Goal: Task Accomplishment & Management: Complete application form

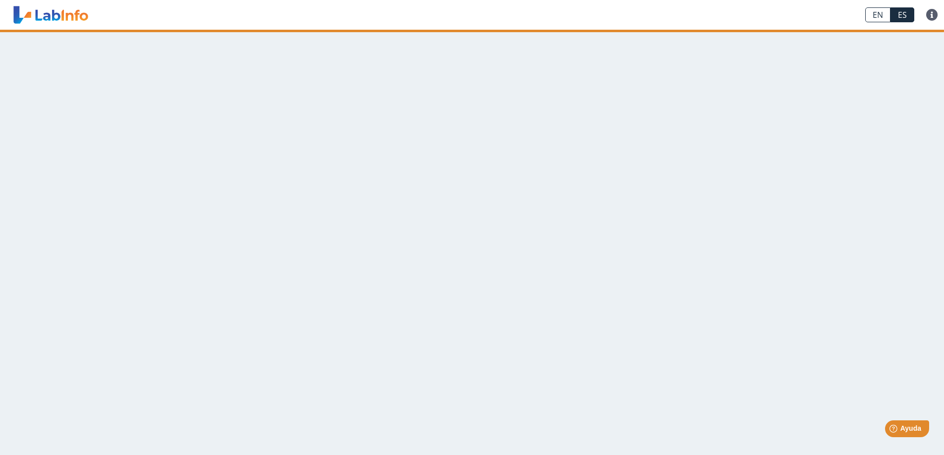
click at [903, 18] on link "ES" at bounding box center [902, 14] width 24 height 15
click at [384, 126] on main at bounding box center [472, 243] width 944 height 426
click at [881, 14] on link "EN" at bounding box center [877, 14] width 25 height 15
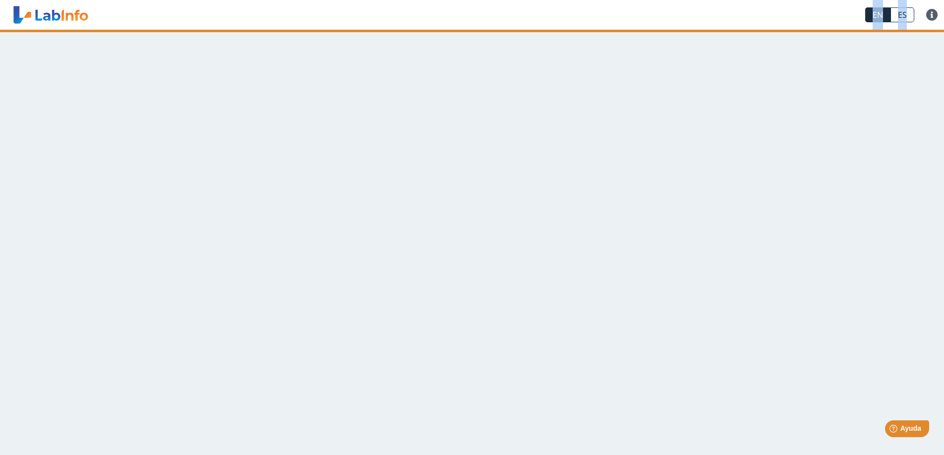
click at [881, 14] on link "EN" at bounding box center [877, 14] width 25 height 15
click at [832, 5] on div "EN ES FAQ Privacy Policy" at bounding box center [470, 15] width 757 height 30
click at [898, 15] on link "ES" at bounding box center [902, 14] width 24 height 15
click at [875, 14] on link "EN" at bounding box center [877, 14] width 25 height 15
click at [917, 432] on span "Ayuda" at bounding box center [911, 429] width 22 height 8
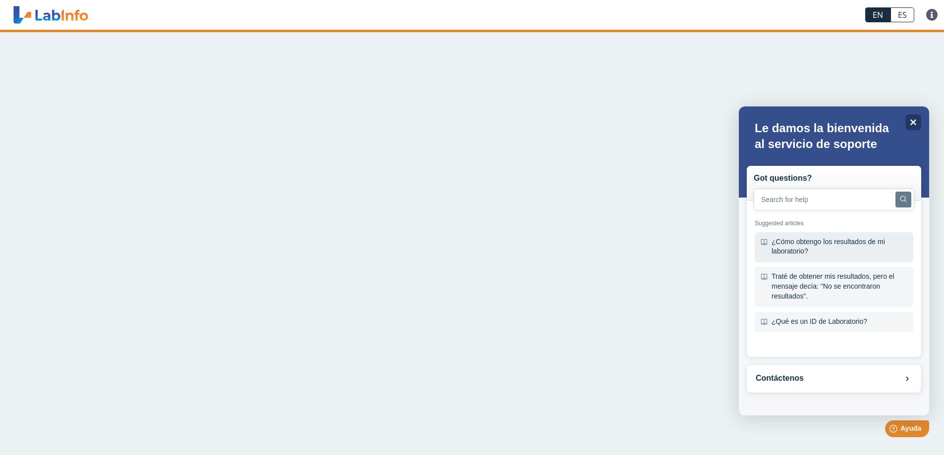
click at [809, 247] on div "¿Cómo obtengo los resultados de mi laboratorio?" at bounding box center [834, 247] width 159 height 30
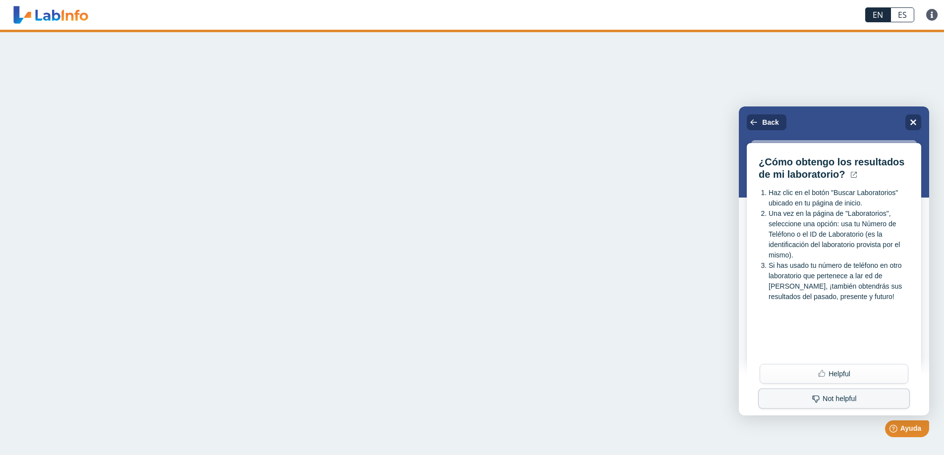
click at [851, 399] on button "Not helpful" at bounding box center [834, 399] width 152 height 20
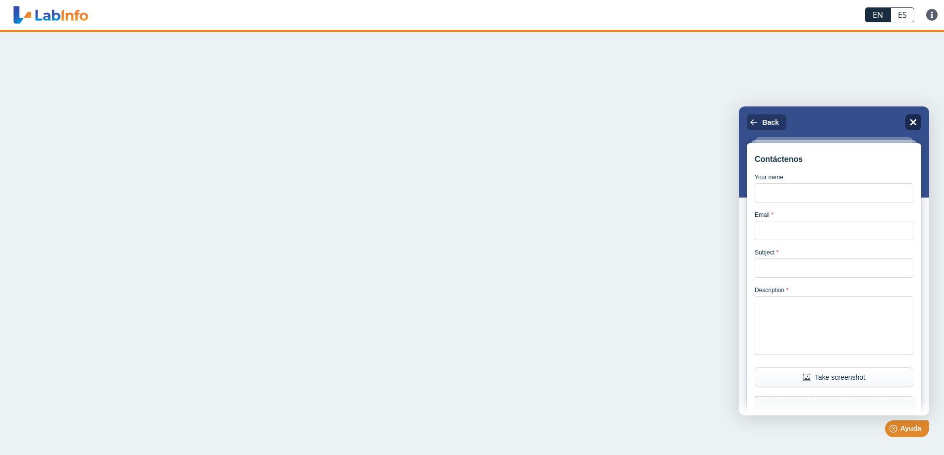
click at [914, 121] on icon "Close" at bounding box center [912, 121] width 7 height 7
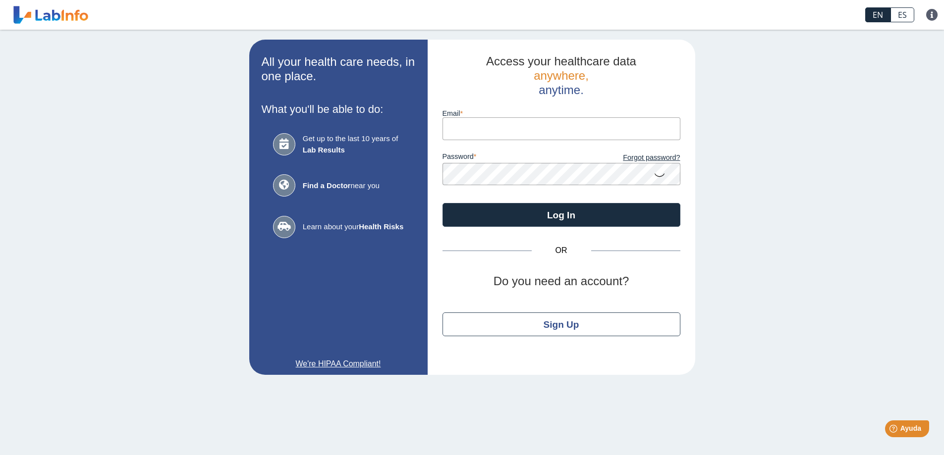
click at [534, 129] on input "Email" at bounding box center [561, 128] width 238 height 22
type input "o"
type input "puertoricoenpaz@yahoo.com"
click at [659, 178] on icon at bounding box center [659, 174] width 12 height 19
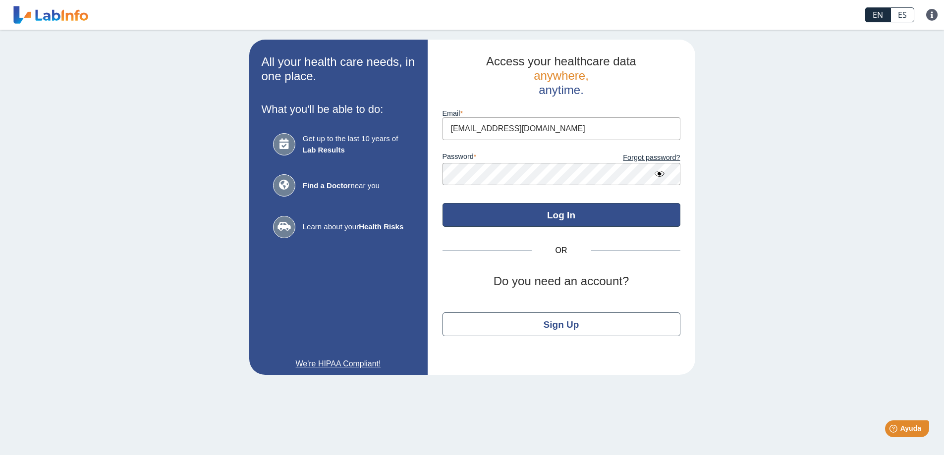
click at [606, 220] on button "Log In" at bounding box center [561, 215] width 238 height 24
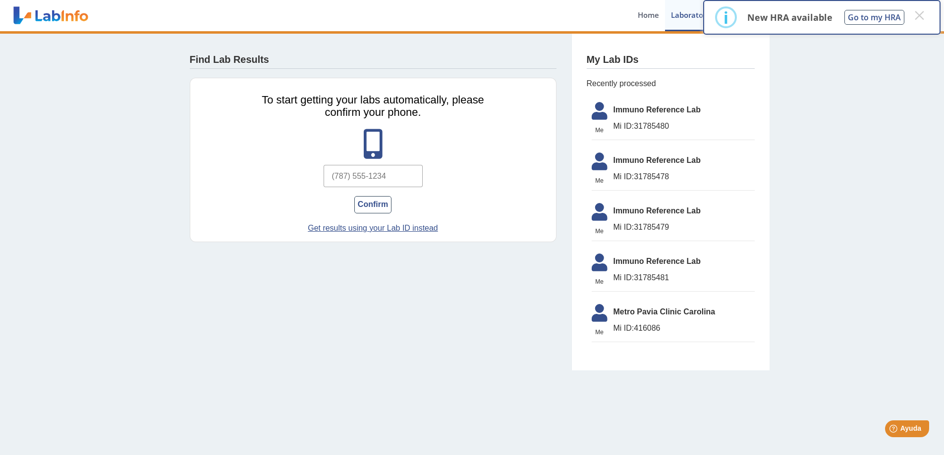
click at [380, 179] on input "text" at bounding box center [373, 176] width 99 height 22
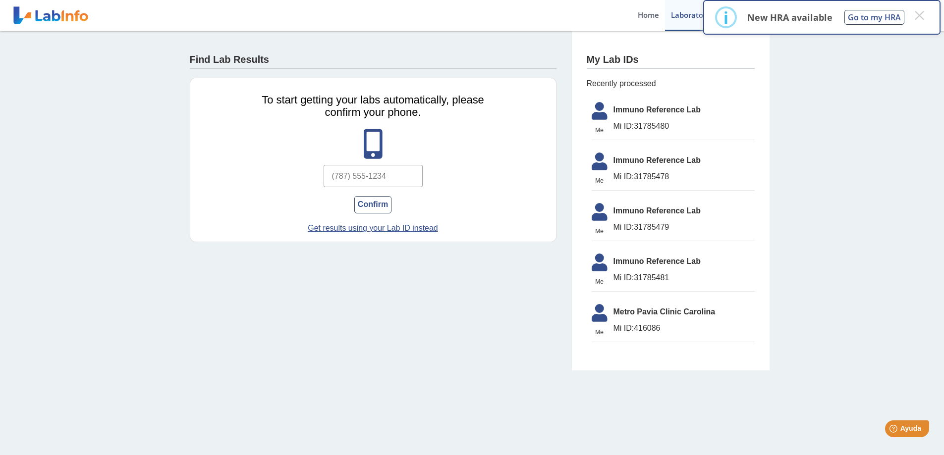
click at [452, 257] on div "Find Lab Results To start getting your labs automatically, please confirm your …" at bounding box center [373, 144] width 396 height 226
click at [485, 313] on app-lab-results-create "Find Lab Results To start getting your labs automatically, please confirm your …" at bounding box center [472, 200] width 595 height 339
click at [380, 172] on input "text" at bounding box center [373, 176] width 99 height 22
click at [342, 286] on app-lab-results-create "Find Lab Results To start getting your labs automatically, please confirm your …" at bounding box center [472, 200] width 595 height 339
click at [372, 178] on input "text" at bounding box center [373, 176] width 99 height 22
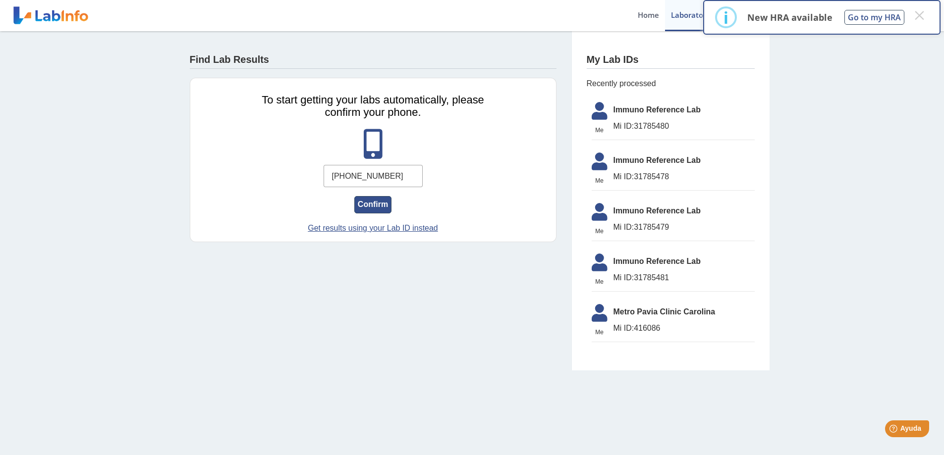
type input "(787) 378-2555"
click at [378, 205] on button "Confirm" at bounding box center [372, 204] width 37 height 17
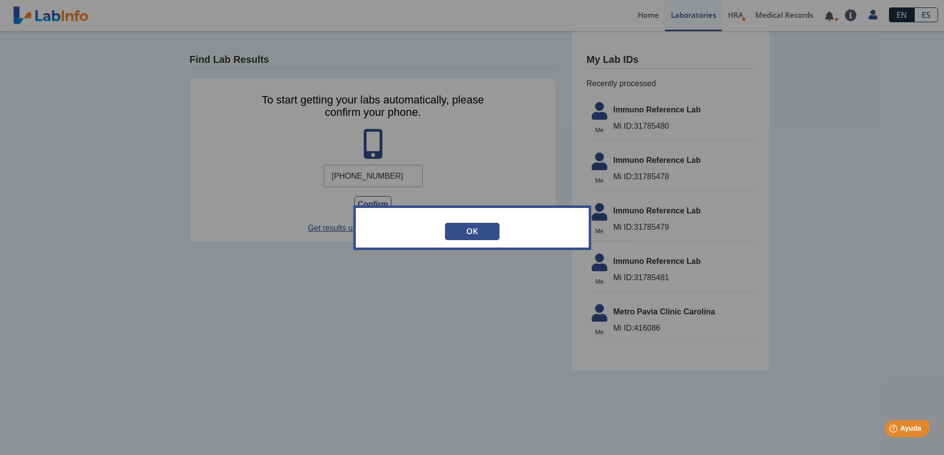
click at [476, 227] on button "OK" at bounding box center [472, 231] width 54 height 17
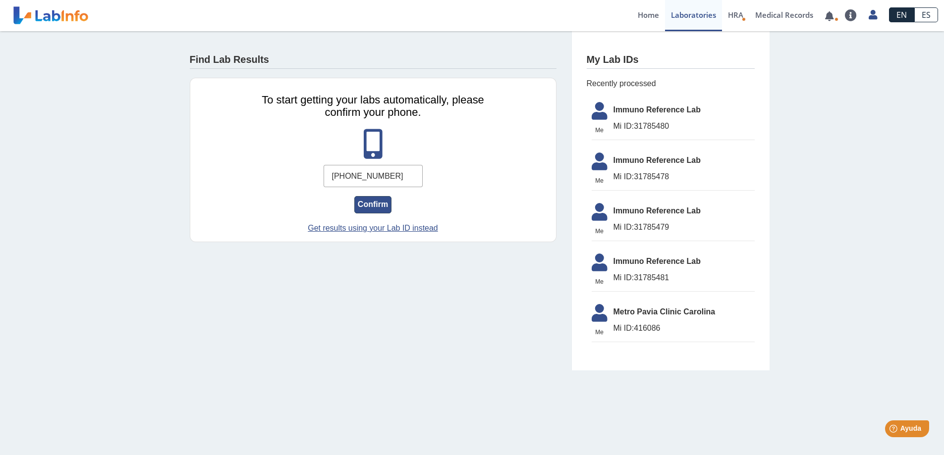
click at [375, 205] on button "Confirm" at bounding box center [372, 204] width 37 height 17
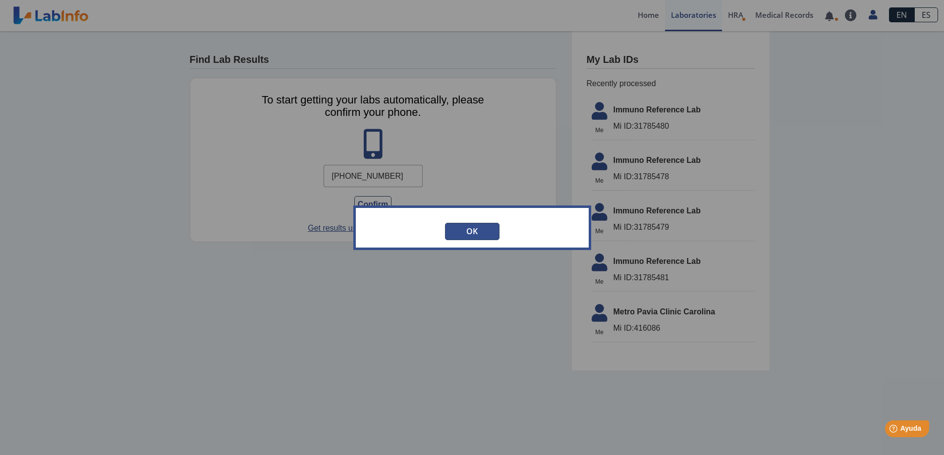
click at [463, 236] on button "OK" at bounding box center [472, 231] width 54 height 17
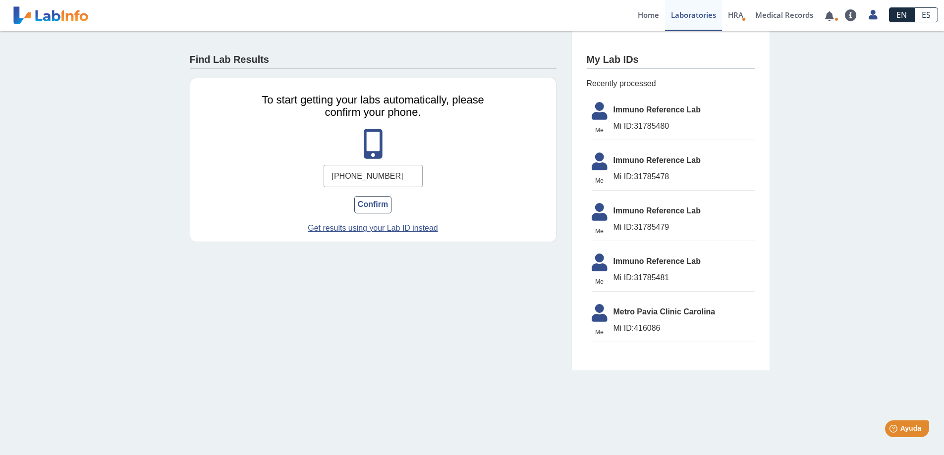
click at [391, 182] on input "(787) 378-2555" at bounding box center [373, 176] width 99 height 22
click at [379, 205] on button "Confirm" at bounding box center [372, 204] width 37 height 17
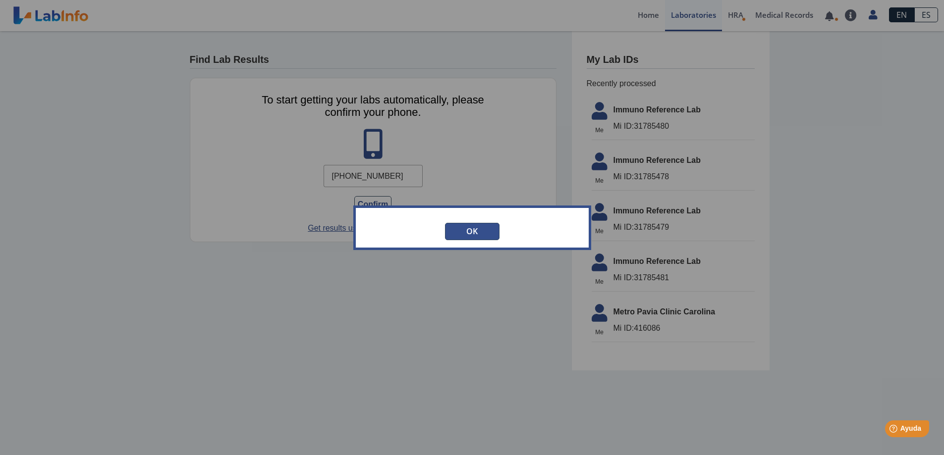
click at [466, 230] on button "OK" at bounding box center [472, 231] width 54 height 17
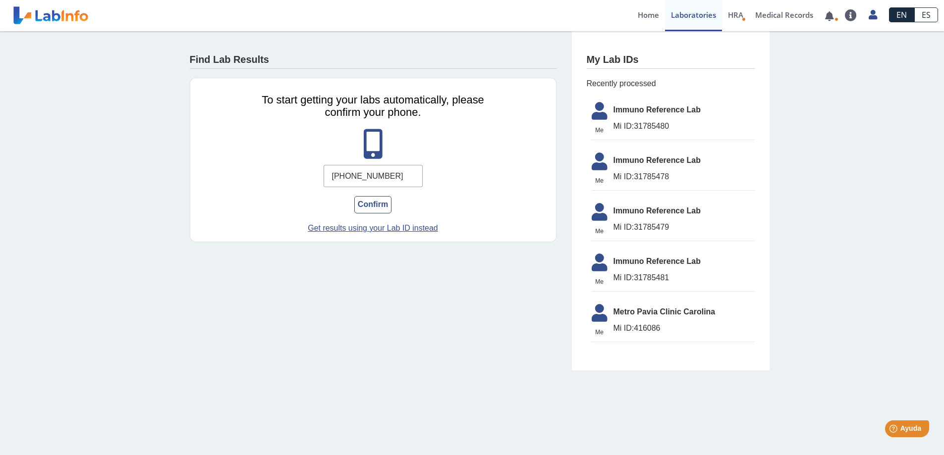
click at [386, 178] on input "(787) 378-2555" at bounding box center [373, 176] width 99 height 22
click at [391, 179] on input "(787) 378-2555" at bounding box center [373, 176] width 99 height 22
click at [392, 179] on input "(787) 378-2555" at bounding box center [373, 176] width 99 height 22
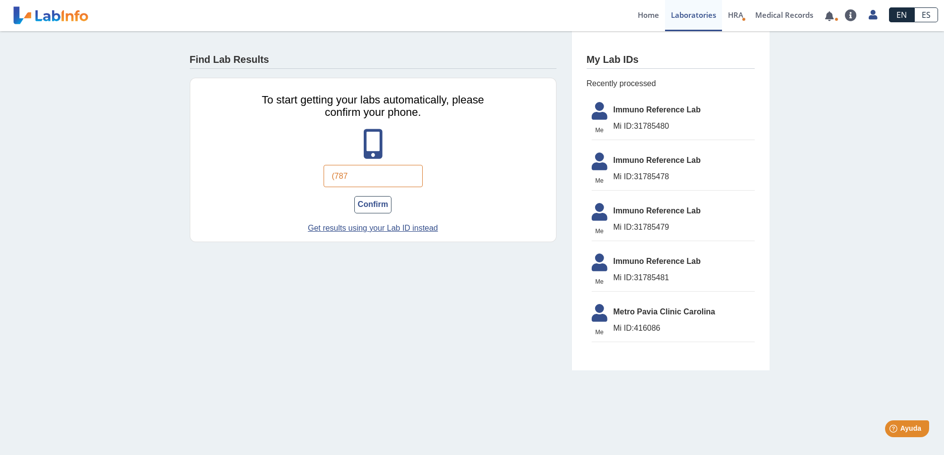
click at [333, 268] on app-lab-results-create "Find Lab Results To start getting your labs automatically, please confirm your …" at bounding box center [472, 200] width 595 height 339
click at [357, 176] on input "(787" at bounding box center [373, 176] width 99 height 22
click at [375, 210] on button "Confirm" at bounding box center [372, 204] width 37 height 17
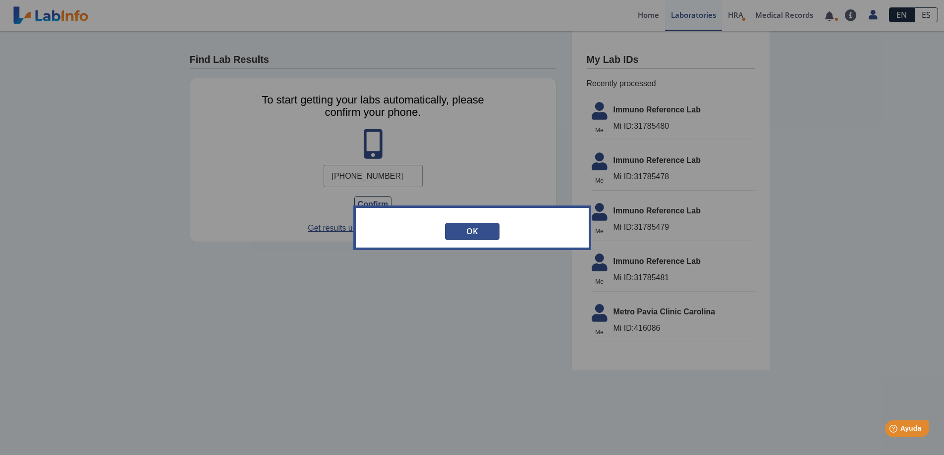
click at [481, 233] on button "OK" at bounding box center [472, 231] width 54 height 17
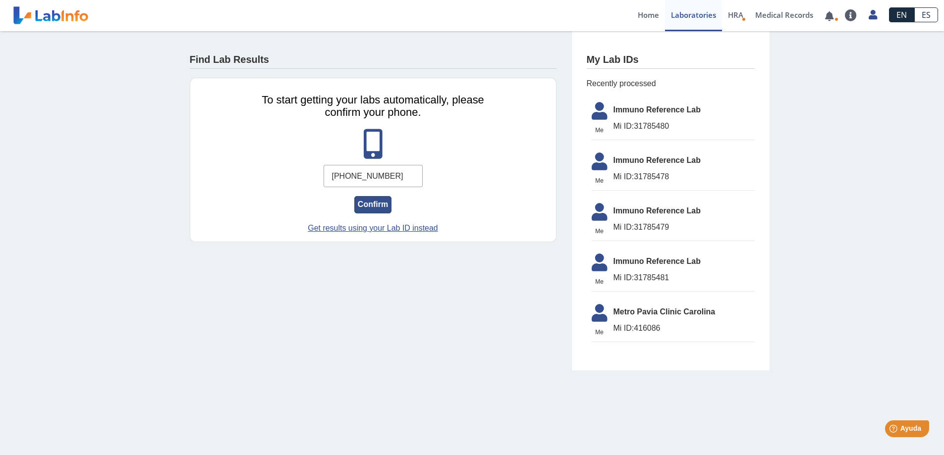
click at [379, 206] on button "Confirm" at bounding box center [372, 204] width 37 height 17
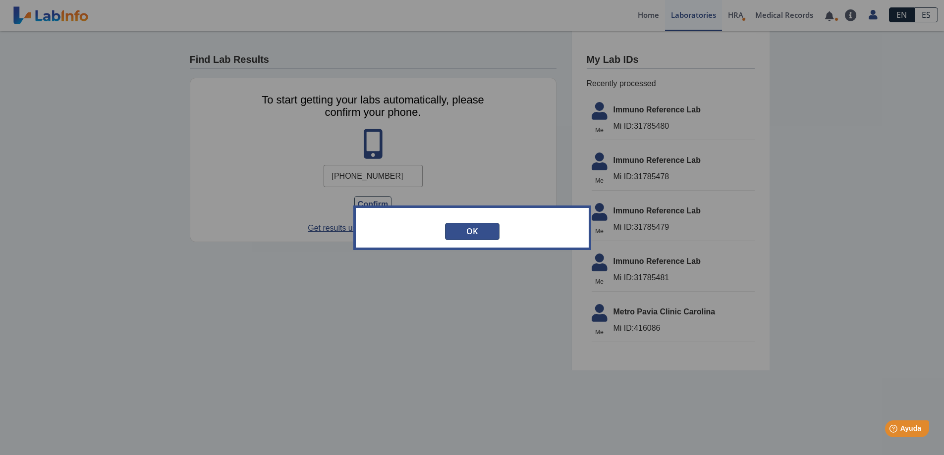
click at [462, 230] on button "OK" at bounding box center [472, 231] width 54 height 17
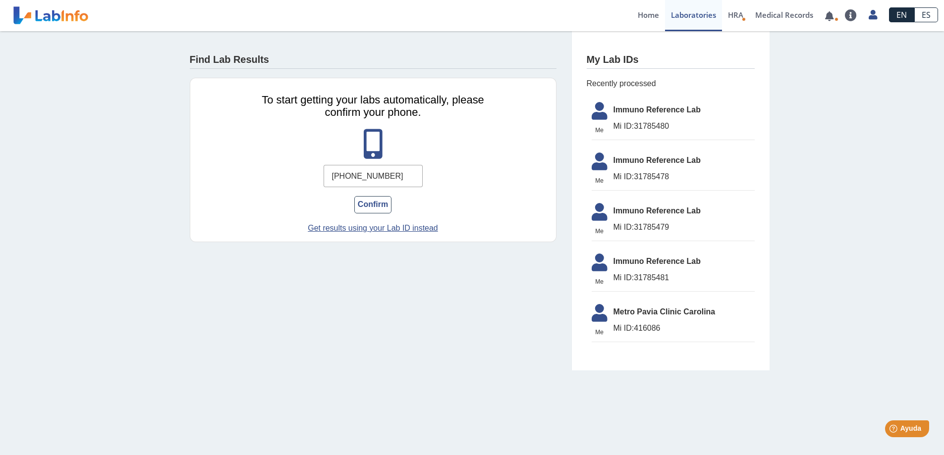
click at [404, 177] on input "(787) 378-2555" at bounding box center [373, 176] width 99 height 22
click at [404, 176] on input "(255) 5" at bounding box center [373, 176] width 99 height 22
type input "(5"
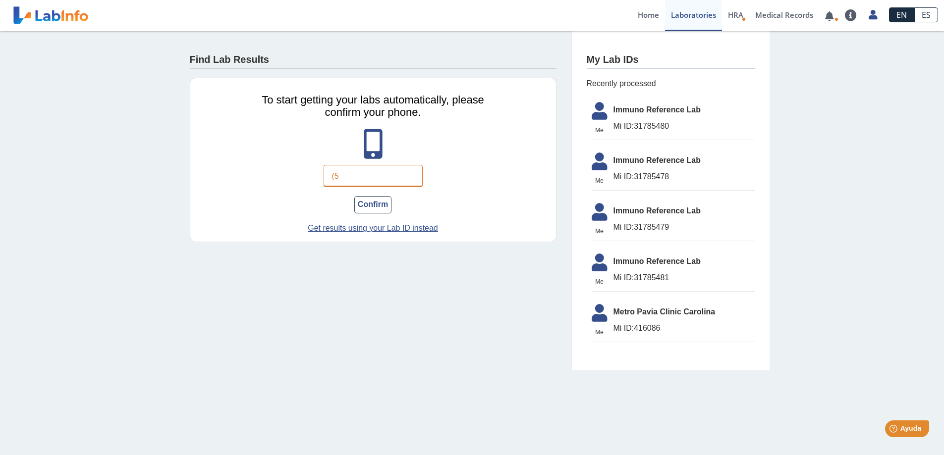
click at [404, 176] on input "(5" at bounding box center [373, 176] width 99 height 22
click at [367, 175] on input "(787) 375-2555" at bounding box center [373, 176] width 99 height 22
type input "(787) 378-2555"
click at [377, 211] on button "Confirm" at bounding box center [372, 204] width 37 height 17
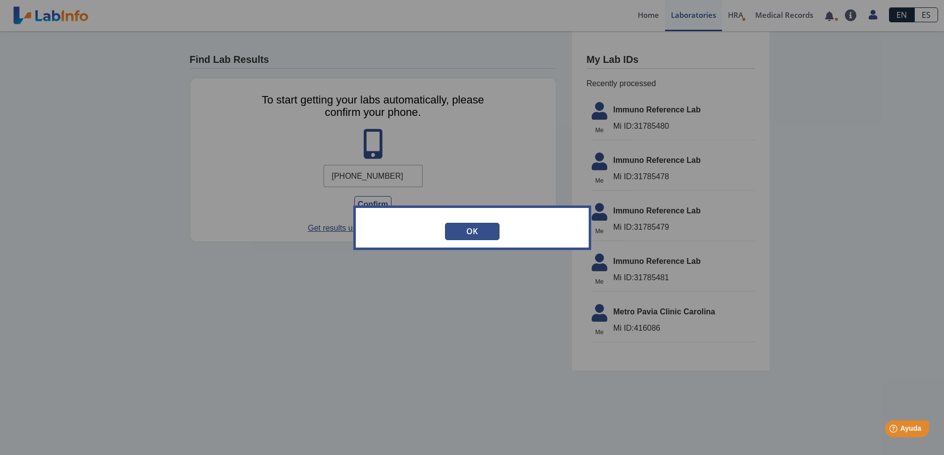
click at [471, 232] on button "OK" at bounding box center [472, 231] width 54 height 17
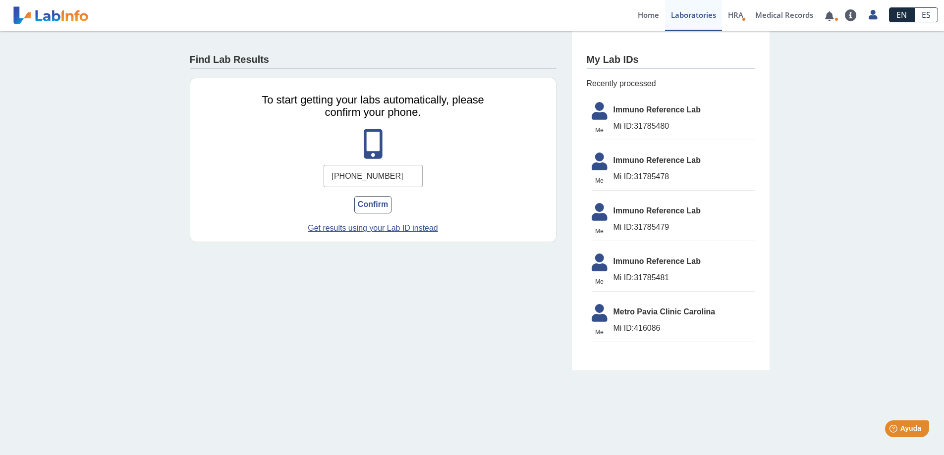
click at [400, 275] on app-lab-results-create "Find Lab Results To start getting your labs automatically, please confirm your …" at bounding box center [472, 200] width 595 height 339
